Goal: Task Accomplishment & Management: Manage account settings

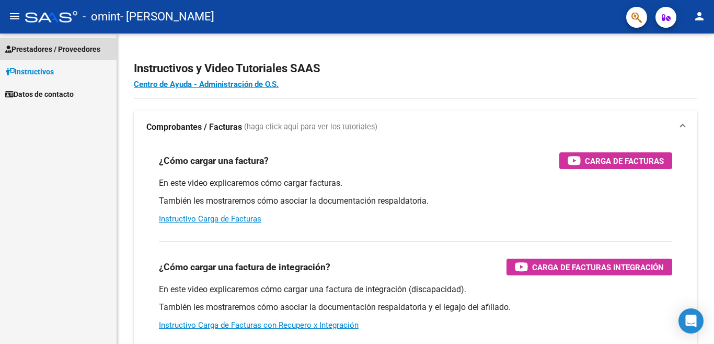
click at [72, 48] on span "Prestadores / Proveedores" at bounding box center [52, 49] width 95 height 12
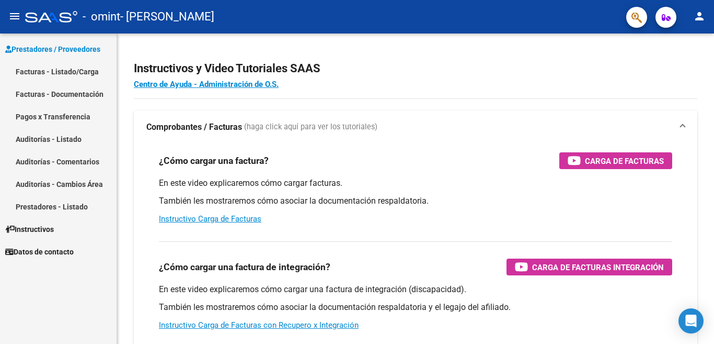
click at [59, 71] on link "Facturas - Listado/Carga" at bounding box center [58, 71] width 117 height 22
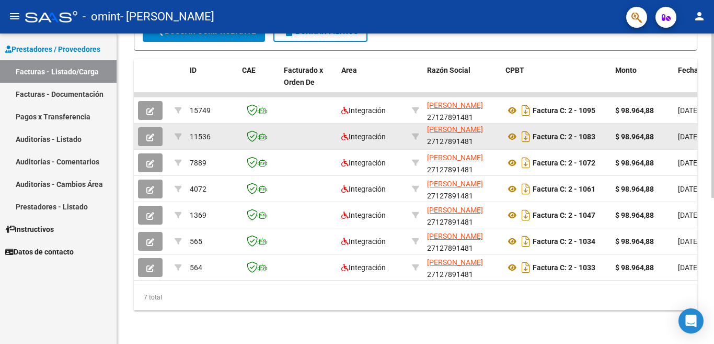
click at [147, 133] on icon "button" at bounding box center [150, 137] width 8 height 8
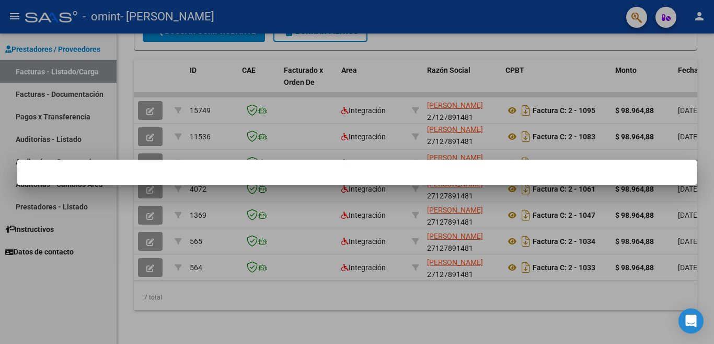
click at [67, 92] on div at bounding box center [357, 172] width 714 height 344
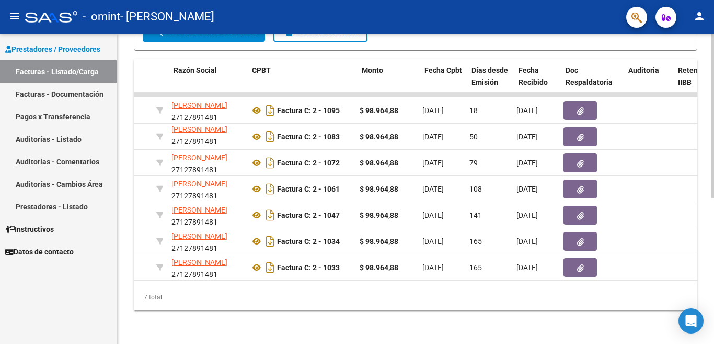
scroll to position [0, 249]
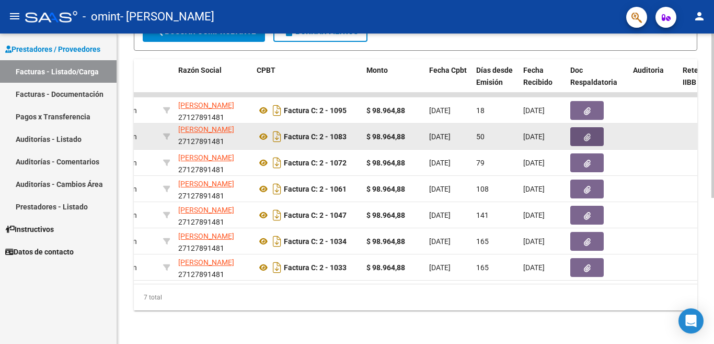
click at [586, 133] on icon "button" at bounding box center [587, 137] width 7 height 8
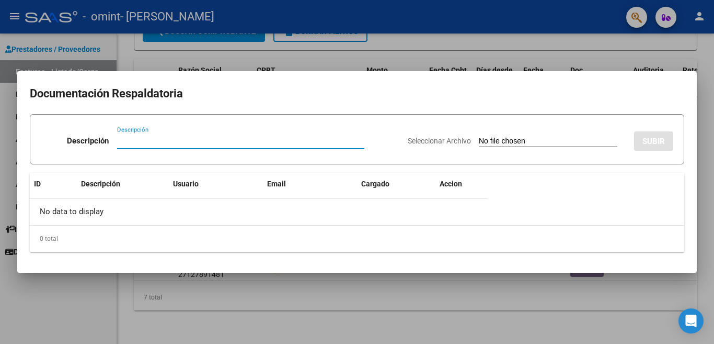
click at [342, 300] on div at bounding box center [357, 172] width 714 height 344
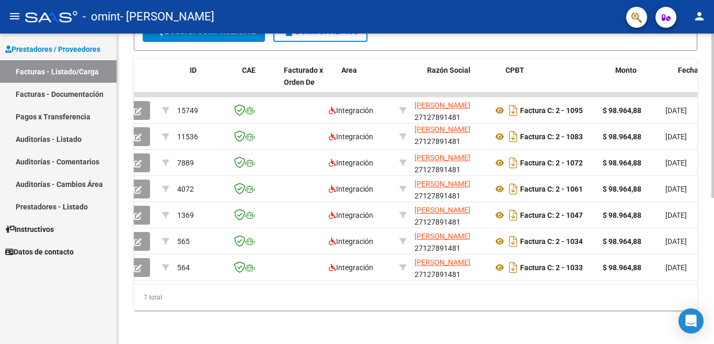
scroll to position [0, 0]
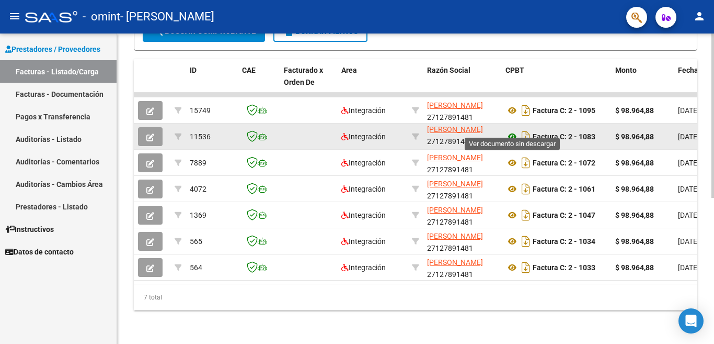
click at [510, 130] on icon at bounding box center [513, 136] width 14 height 13
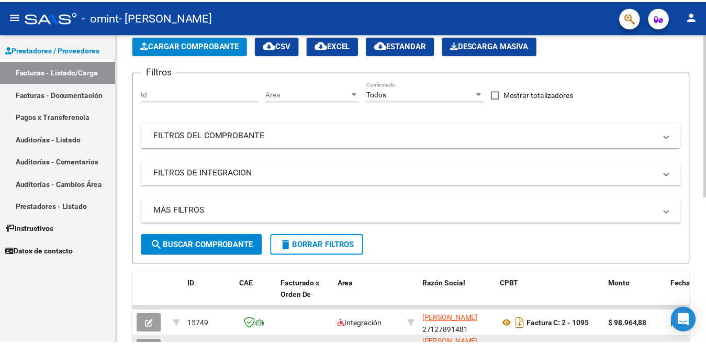
scroll to position [14, 0]
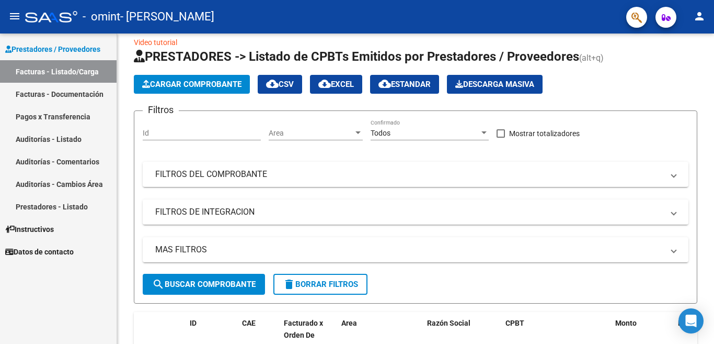
click at [699, 16] on mat-icon "person" at bounding box center [699, 16] width 13 height 13
click at [683, 42] on button "person Mi Perfil" at bounding box center [678, 43] width 64 height 25
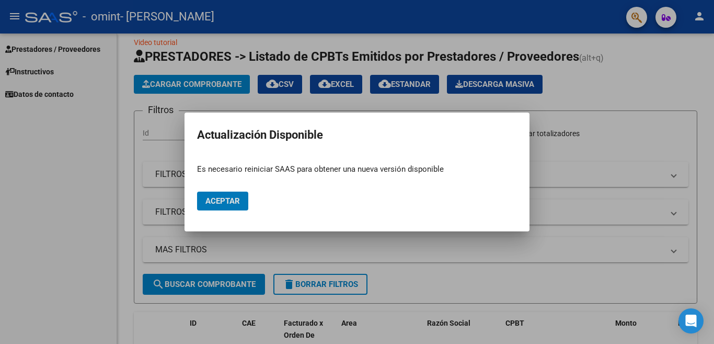
click at [702, 89] on div at bounding box center [357, 172] width 714 height 344
click at [44, 208] on div at bounding box center [357, 172] width 714 height 344
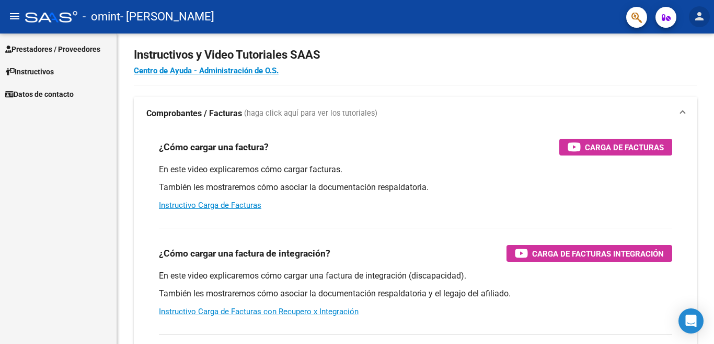
click at [701, 15] on mat-icon "person" at bounding box center [699, 16] width 13 height 13
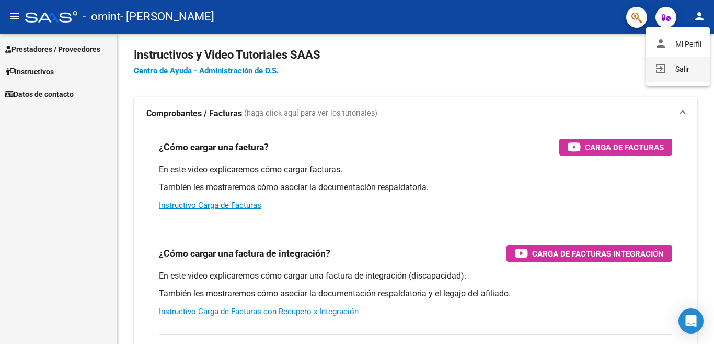
click at [673, 69] on button "exit_to_app Salir" at bounding box center [678, 68] width 64 height 25
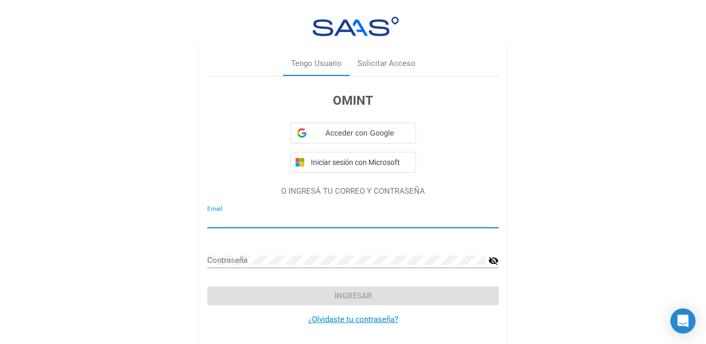
type input "[PERSON_NAME][EMAIL_ADDRESS][DOMAIN_NAME]"
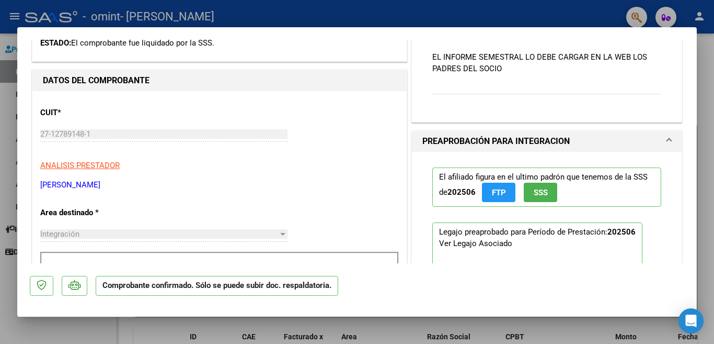
scroll to position [105, 0]
